Goal: Information Seeking & Learning: Learn about a topic

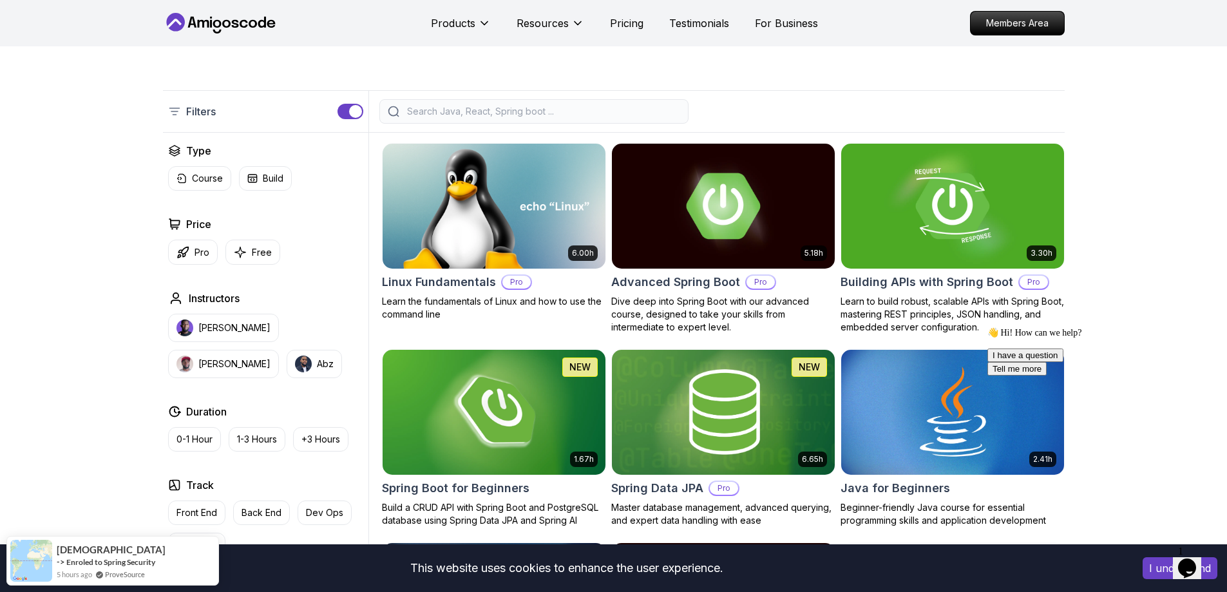
scroll to position [258, 0]
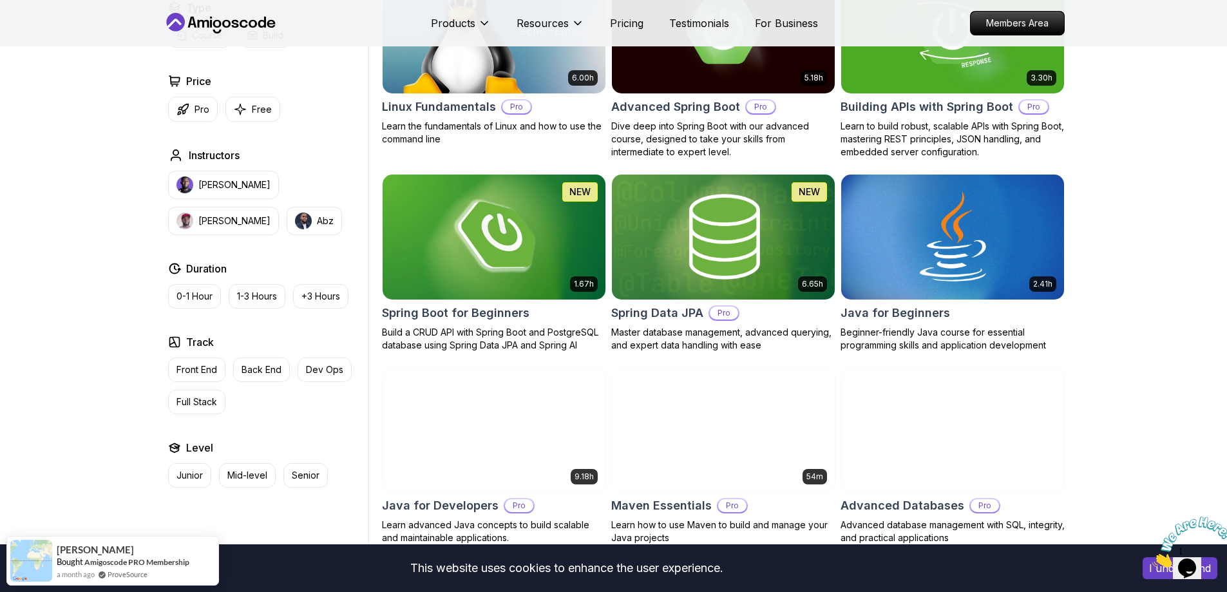
scroll to position [387, 0]
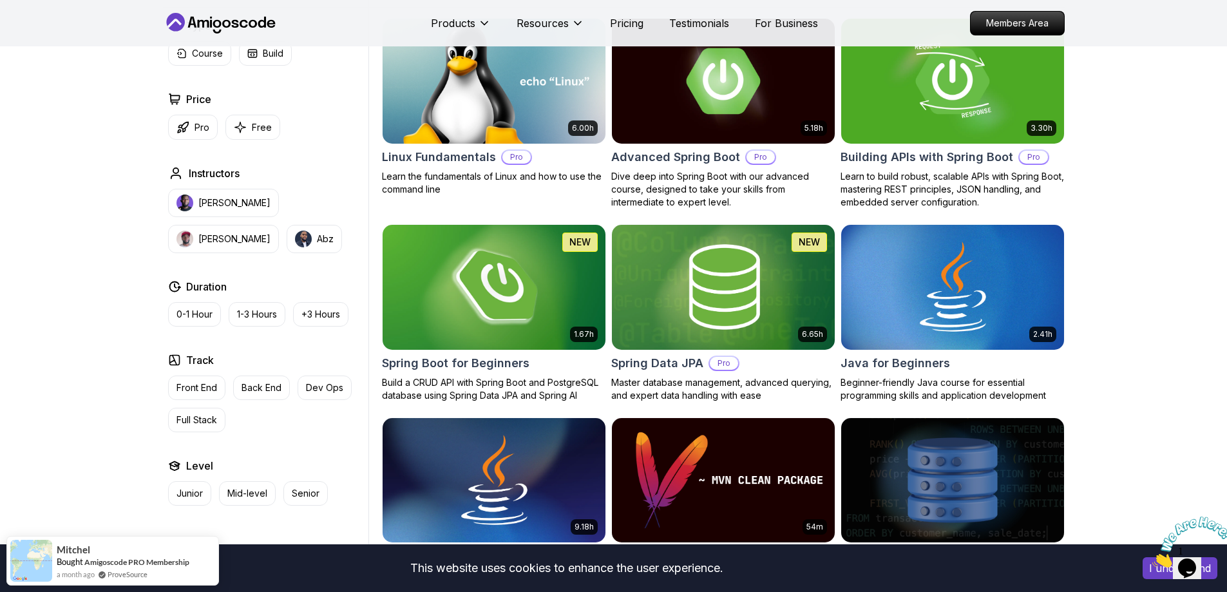
click at [453, 292] on img at bounding box center [494, 287] width 234 height 131
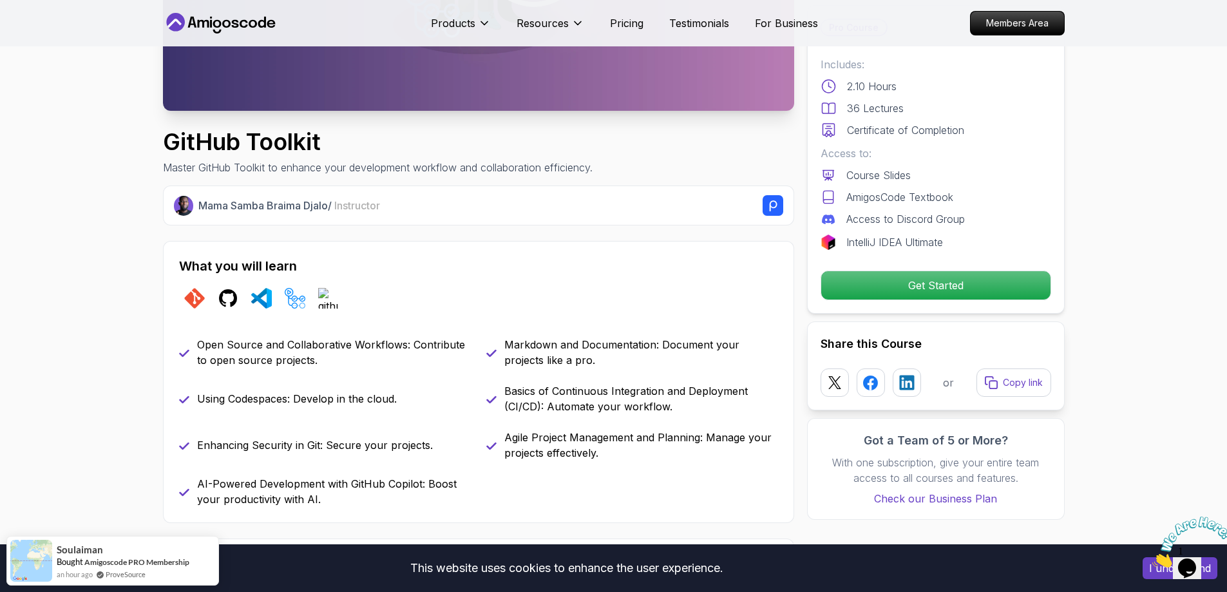
scroll to position [322, 0]
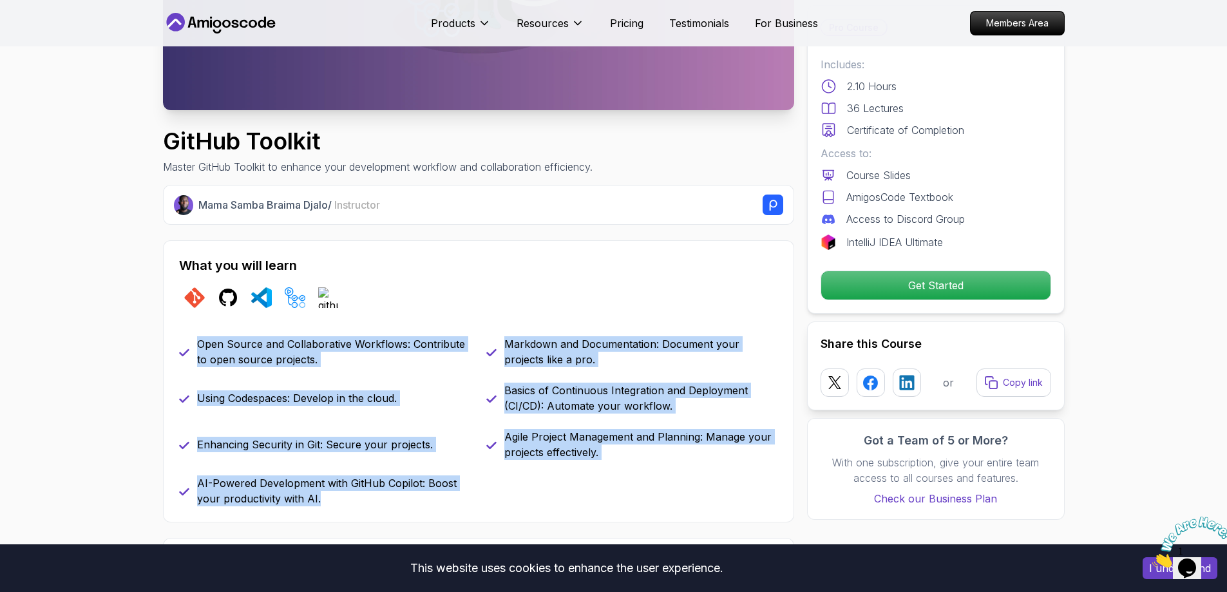
drag, startPoint x: 201, startPoint y: 345, endPoint x: 452, endPoint y: 506, distance: 298.3
click at [452, 506] on div "Open Source and Collaborative Workflows: Contribute to open source projects. Ma…" at bounding box center [478, 421] width 599 height 170
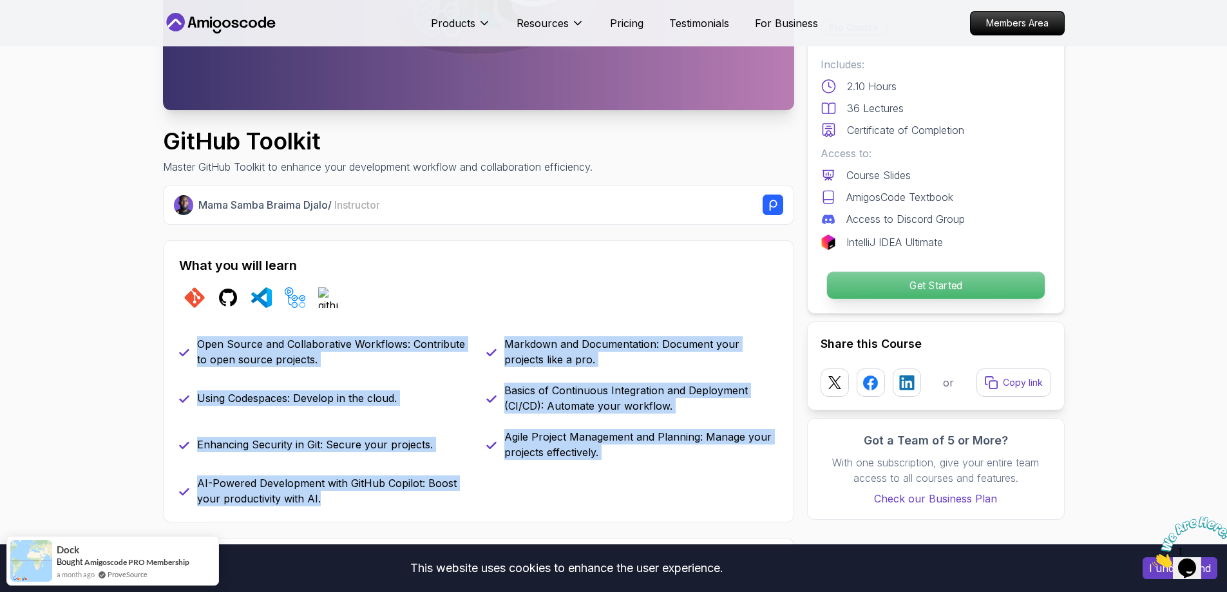
click at [870, 291] on p "Get Started" at bounding box center [936, 285] width 218 height 27
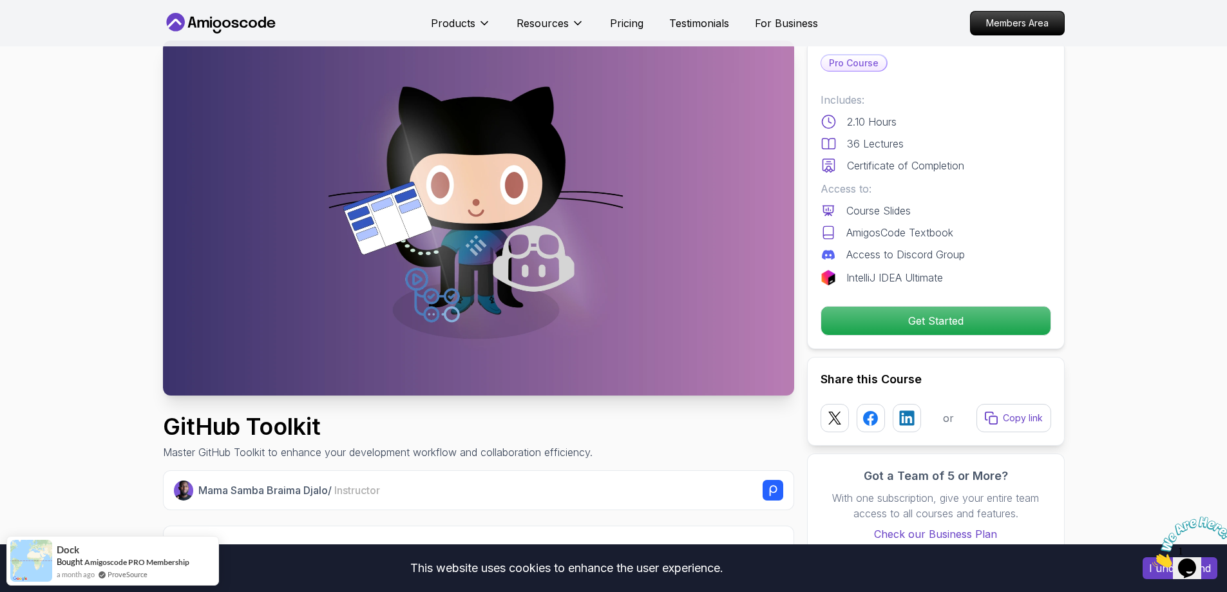
scroll to position [0, 0]
